Goal: Participate in discussion: Participate in discussion

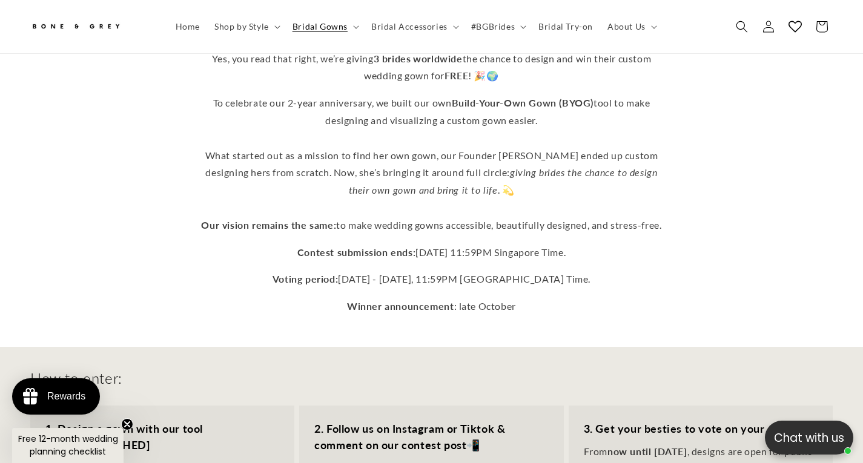
scroll to position [478, 0]
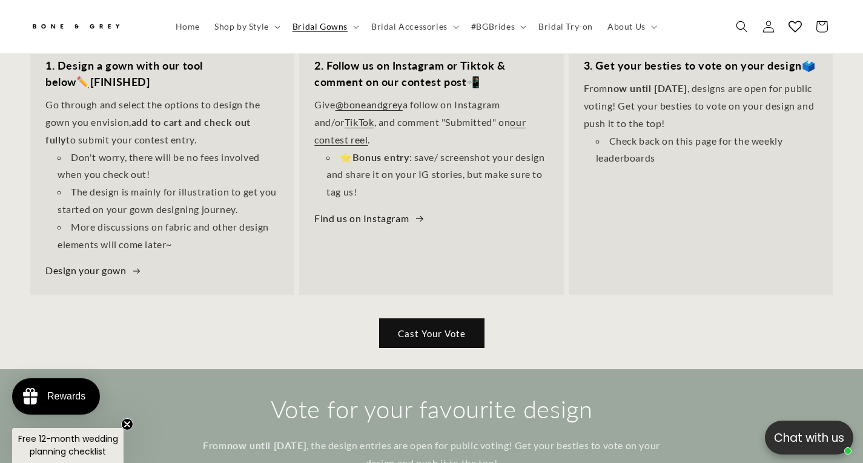
click at [443, 319] on link "Cast Your Vote" at bounding box center [432, 333] width 104 height 28
